Goal: Transaction & Acquisition: Subscribe to service/newsletter

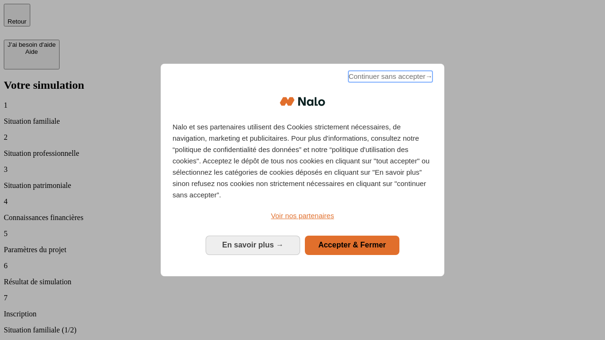
click at [389, 78] on span "Continuer sans accepter →" at bounding box center [390, 76] width 84 height 11
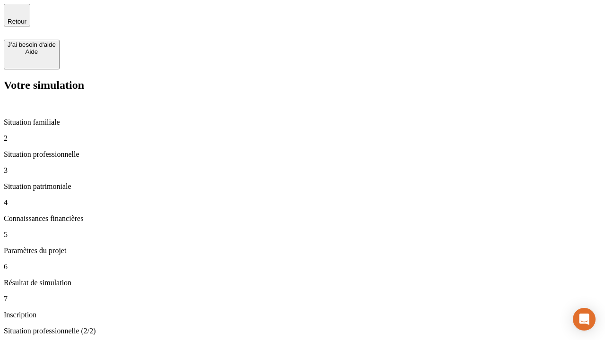
type input "70 000"
type input "1 000"
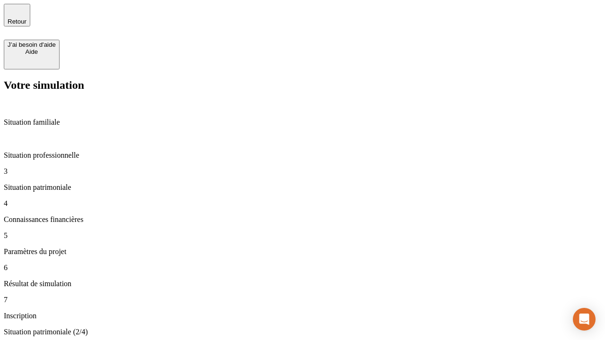
type input "800"
type input "6"
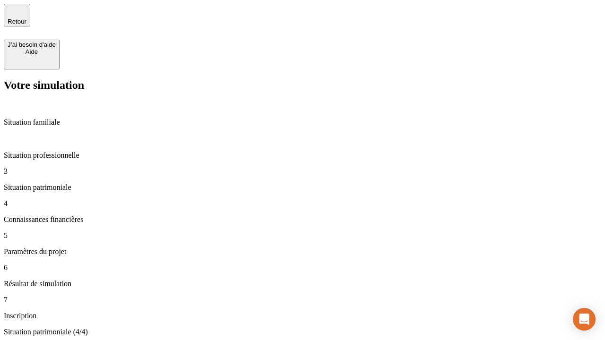
type input "400"
type input "3"
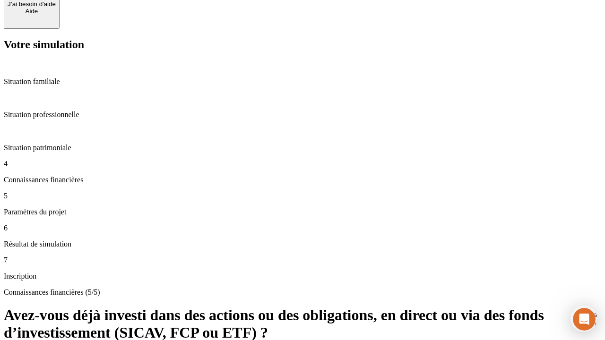
scroll to position [9, 0]
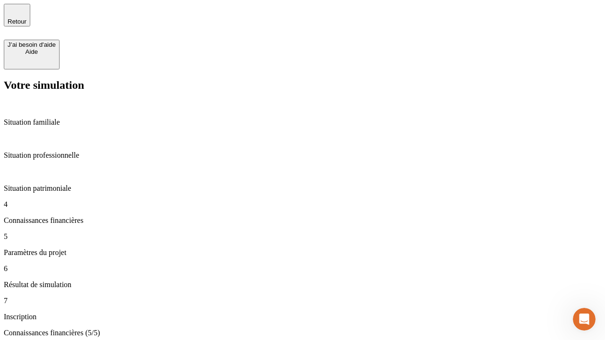
type input "35"
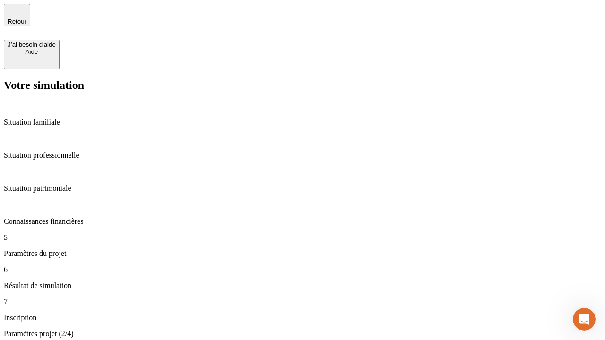
type input "500"
type input "640"
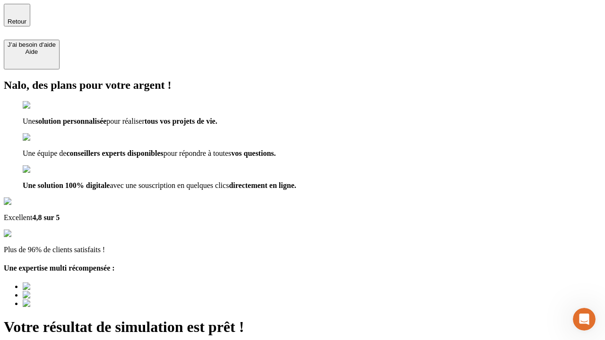
type input "[EMAIL_ADDRESS][DOMAIN_NAME]"
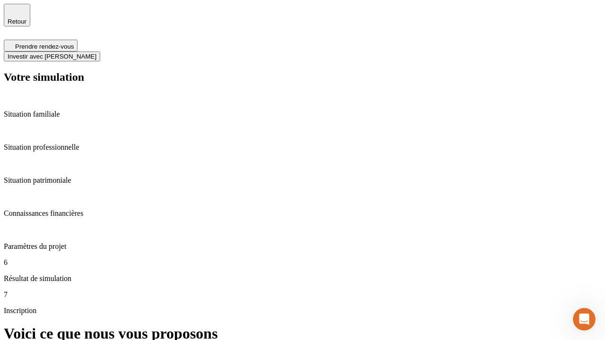
click at [96, 53] on span "Investir avec [PERSON_NAME]" at bounding box center [52, 56] width 89 height 7
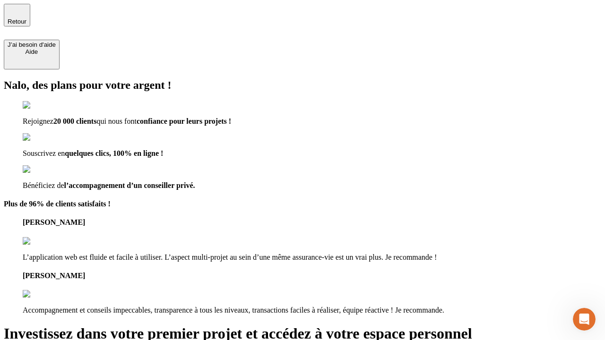
type input "[EMAIL_ADDRESS][DOMAIN_NAME]"
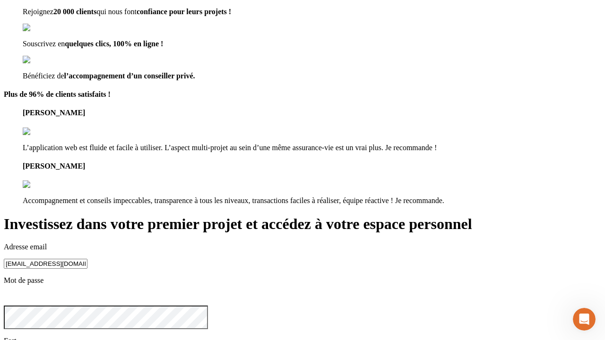
scroll to position [10, 0]
